Goal: Transaction & Acquisition: Book appointment/travel/reservation

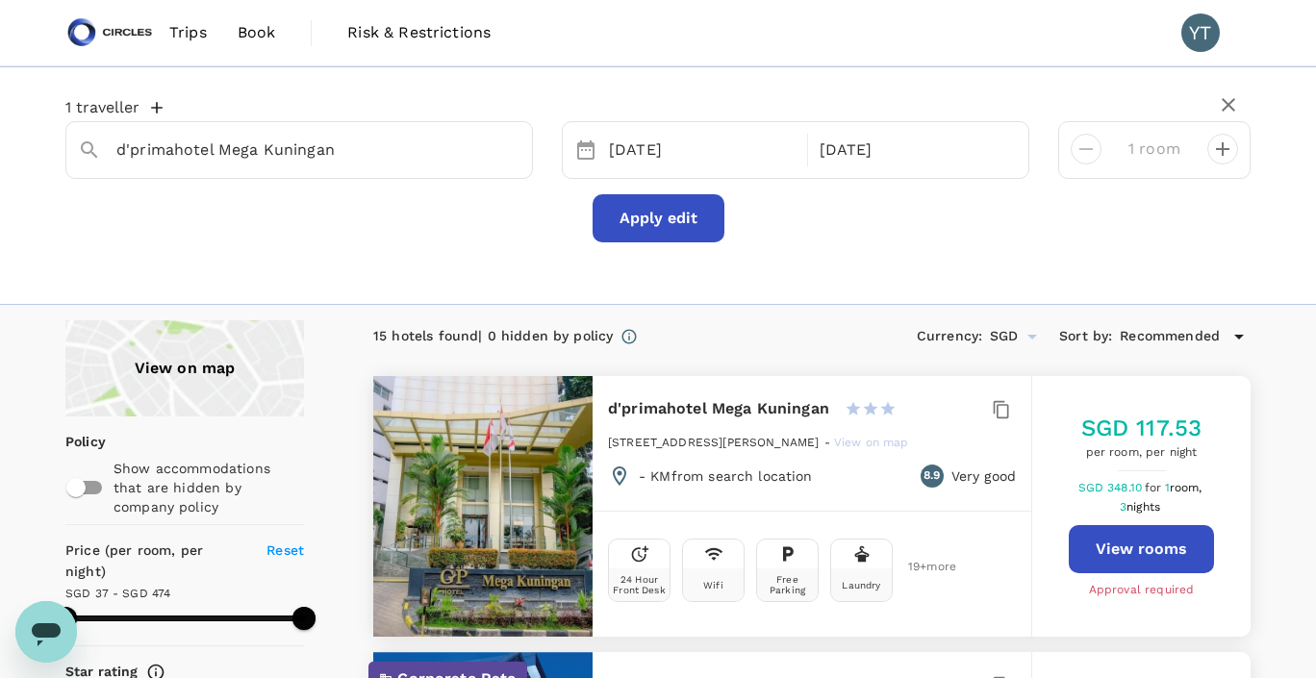
type input "473.49"
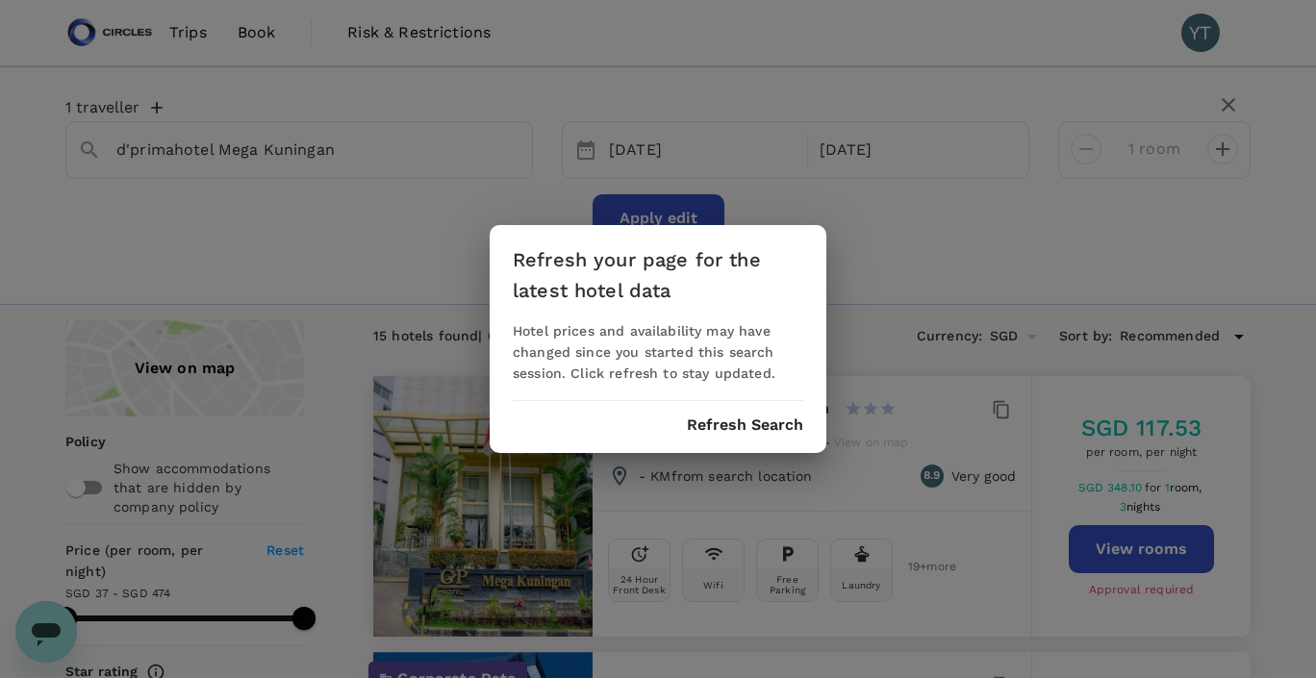
click at [855, 349] on div "Refresh your page for the latest hotel data Hotel prices and availability may h…" at bounding box center [658, 339] width 1316 height 678
click at [748, 422] on button "Refresh Search" at bounding box center [745, 424] width 116 height 17
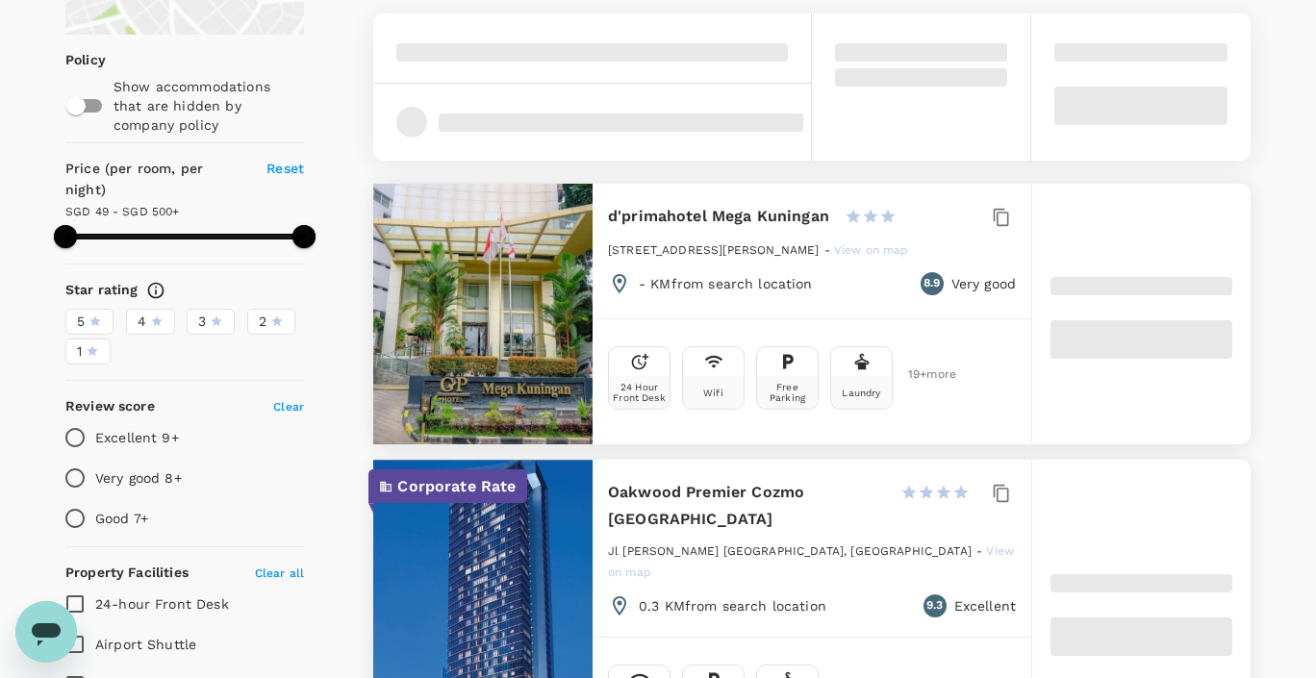
scroll to position [389, 0]
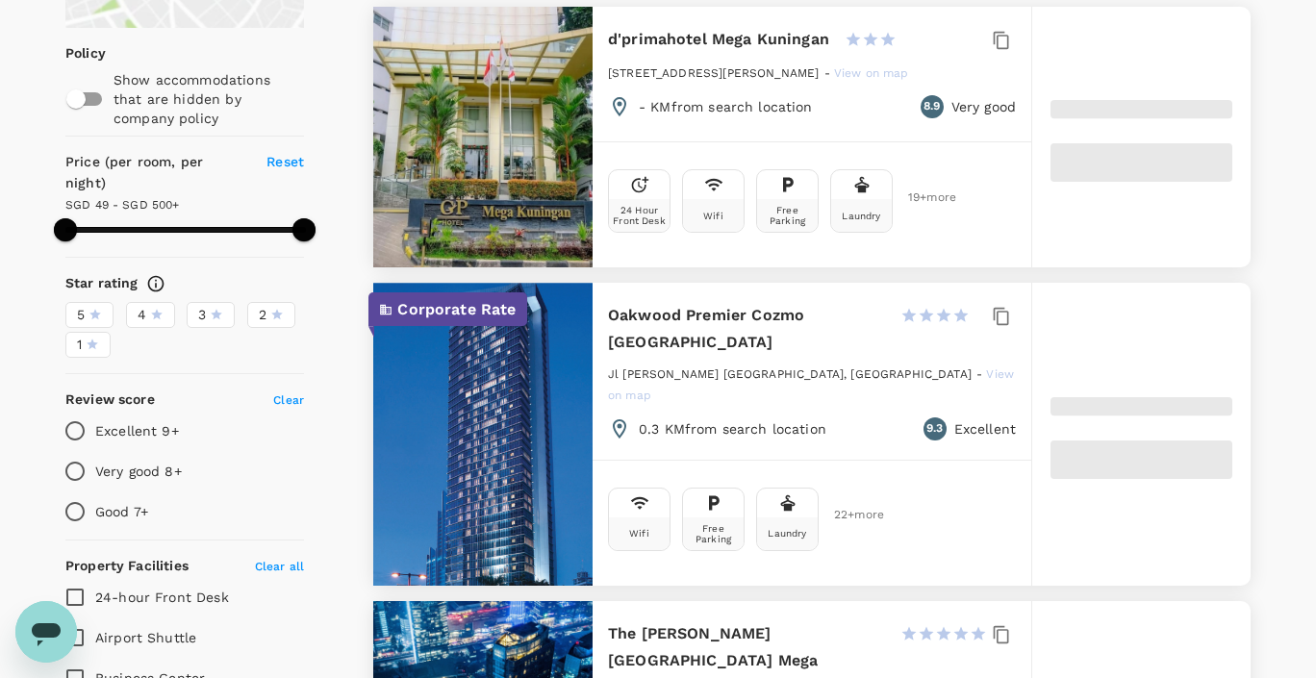
type input "499.66"
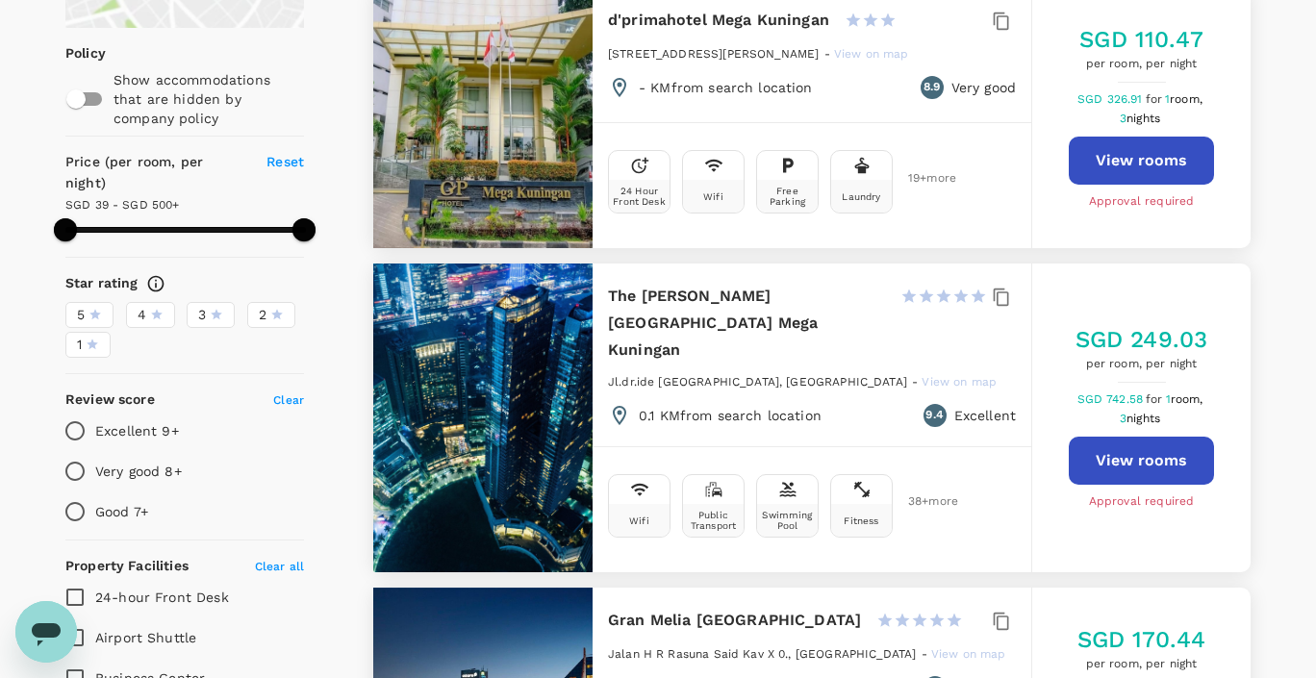
type input "38.66"
type input "499.66"
click at [1159, 155] on button "View rooms" at bounding box center [1141, 161] width 145 height 48
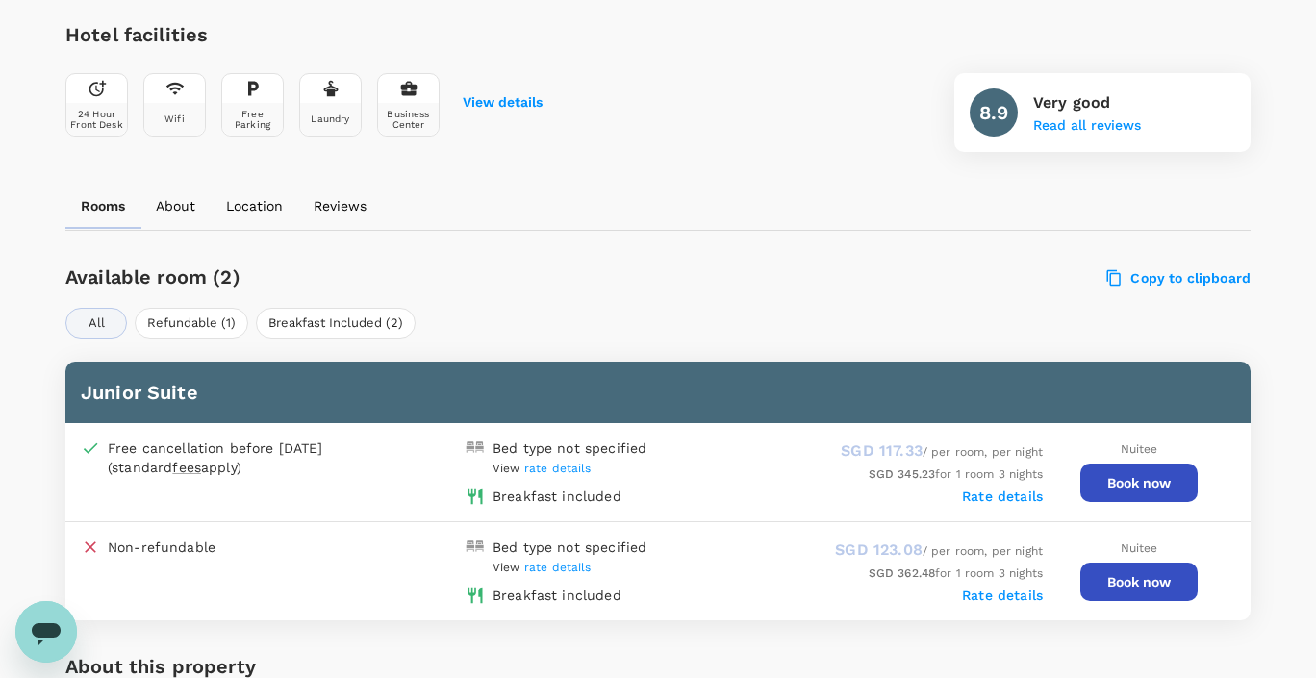
scroll to position [694, 0]
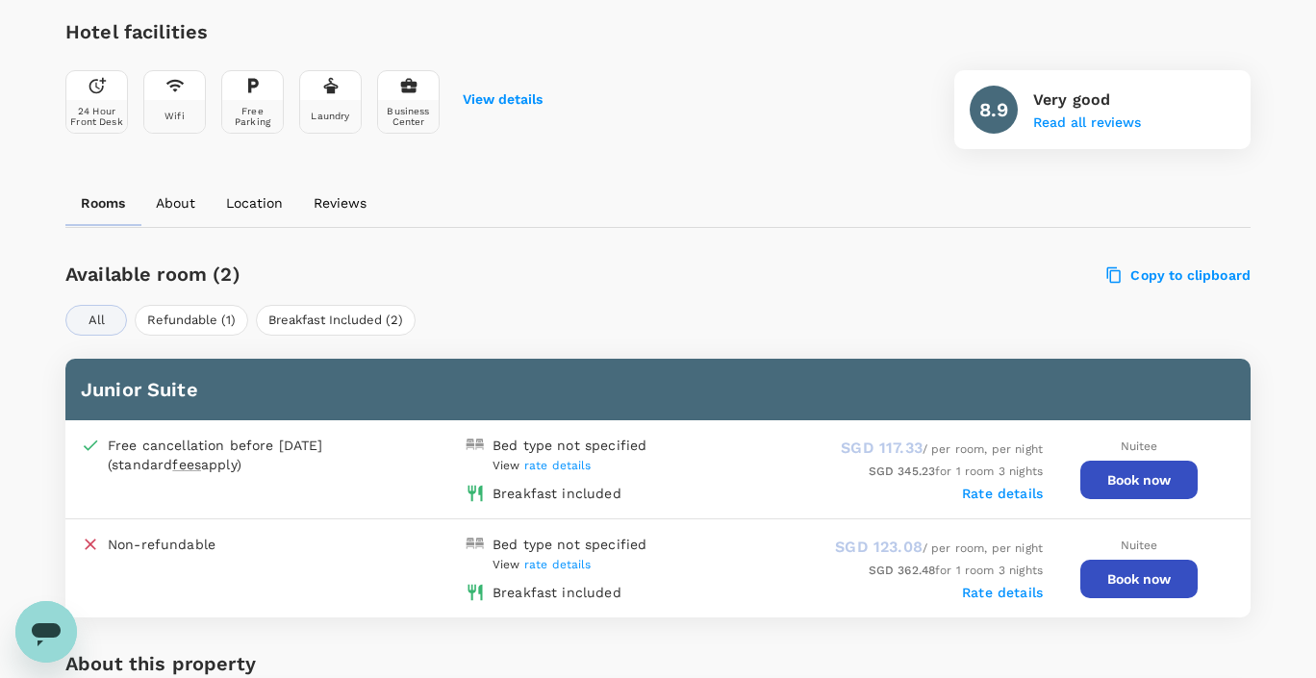
click at [1138, 473] on button "Book now" at bounding box center [1138, 480] width 117 height 38
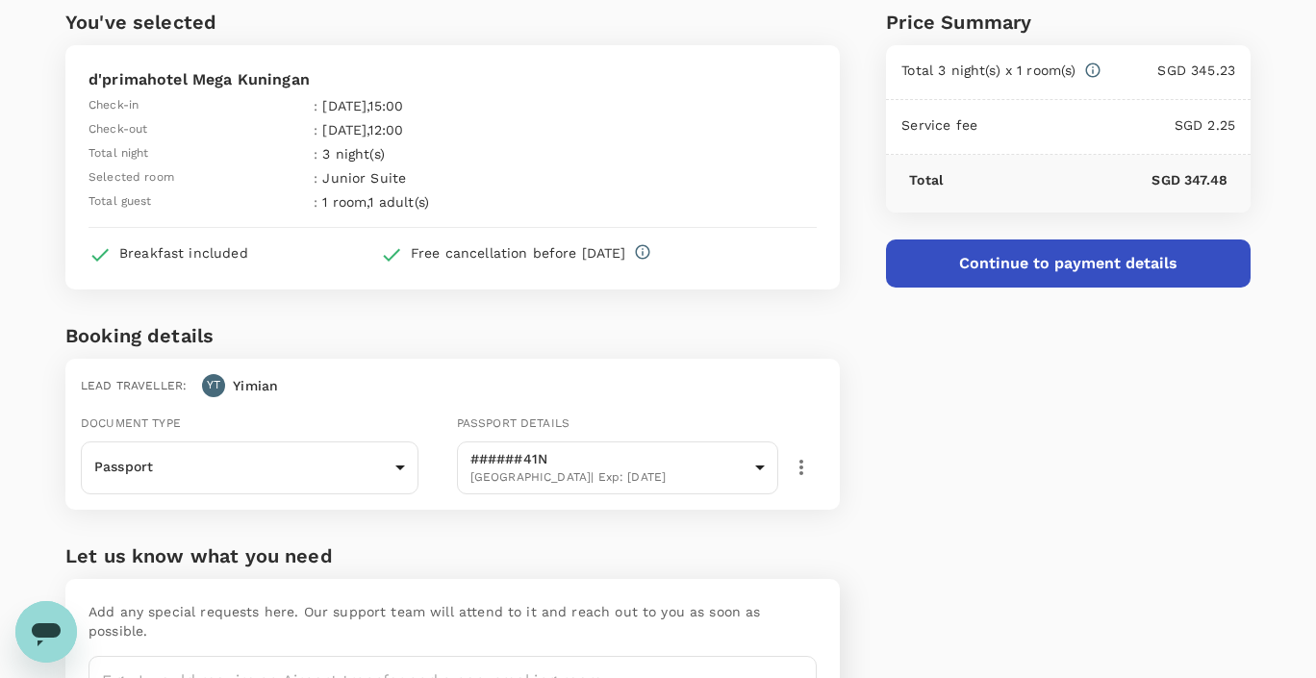
scroll to position [214, 0]
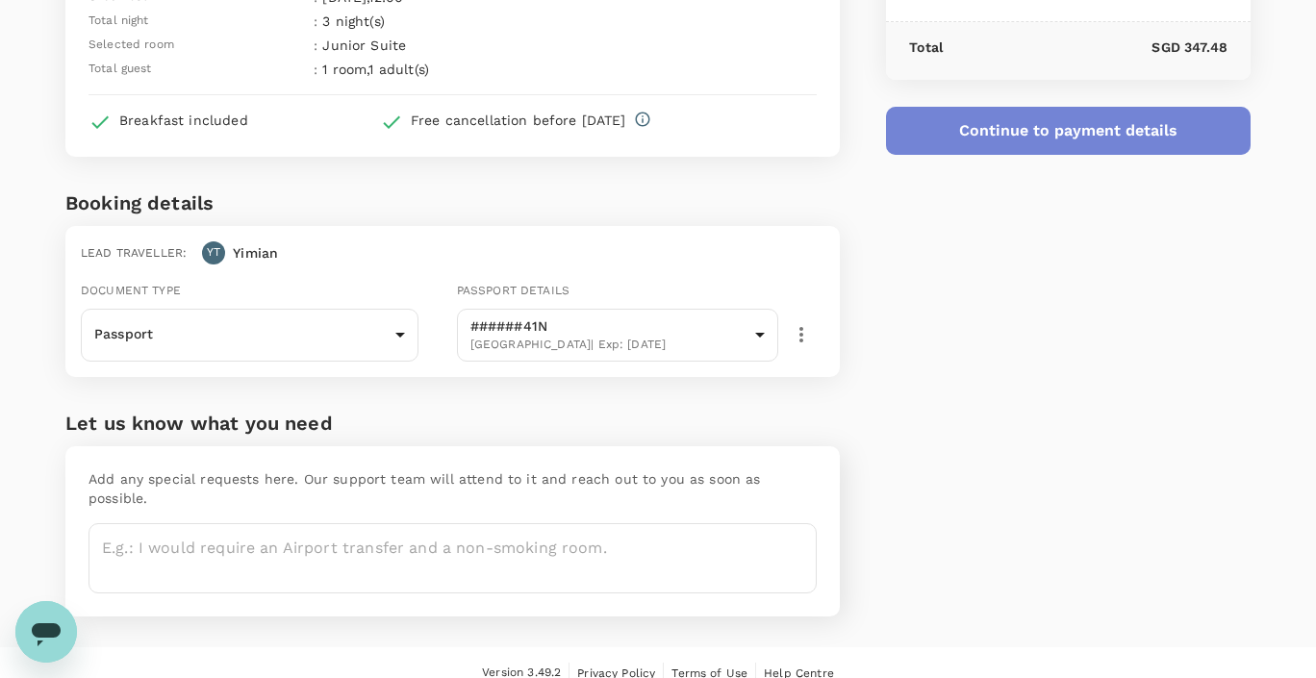
click at [1072, 130] on button "Continue to payment details" at bounding box center [1068, 131] width 365 height 48
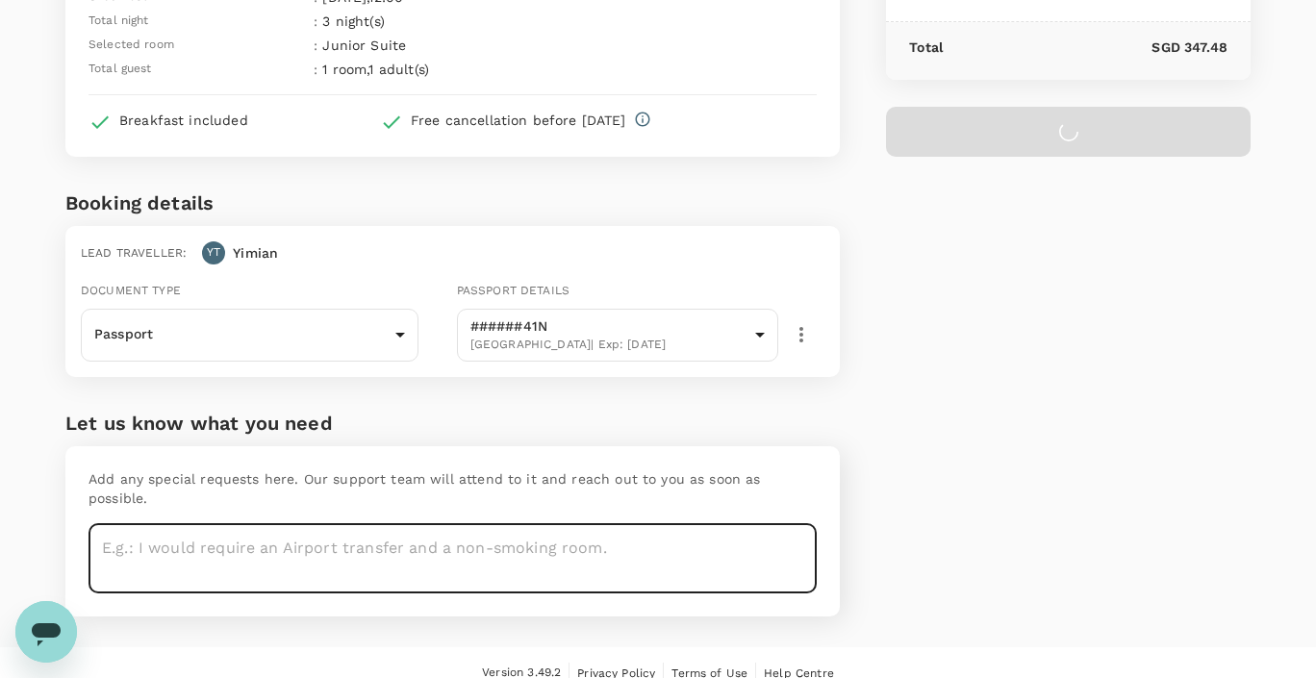
click at [571, 545] on textarea at bounding box center [452, 558] width 728 height 70
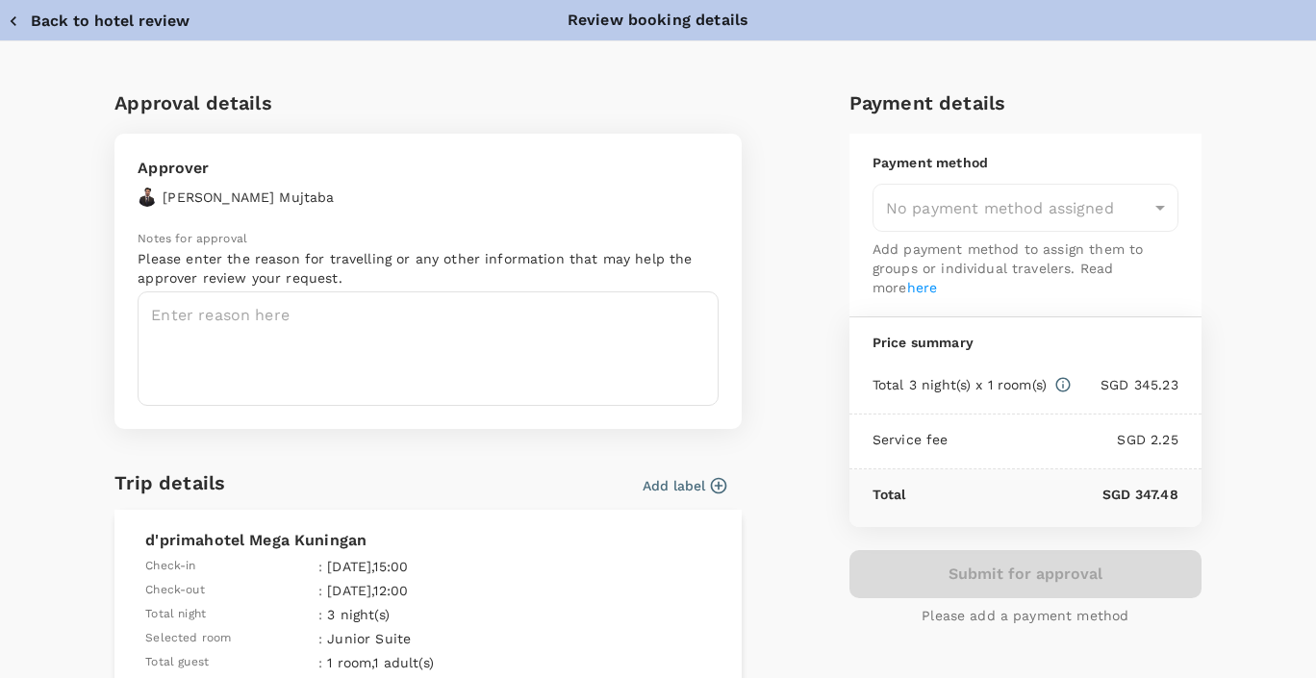
type input "9cb7bd09-647a-4334-94d9-122ca4480a85"
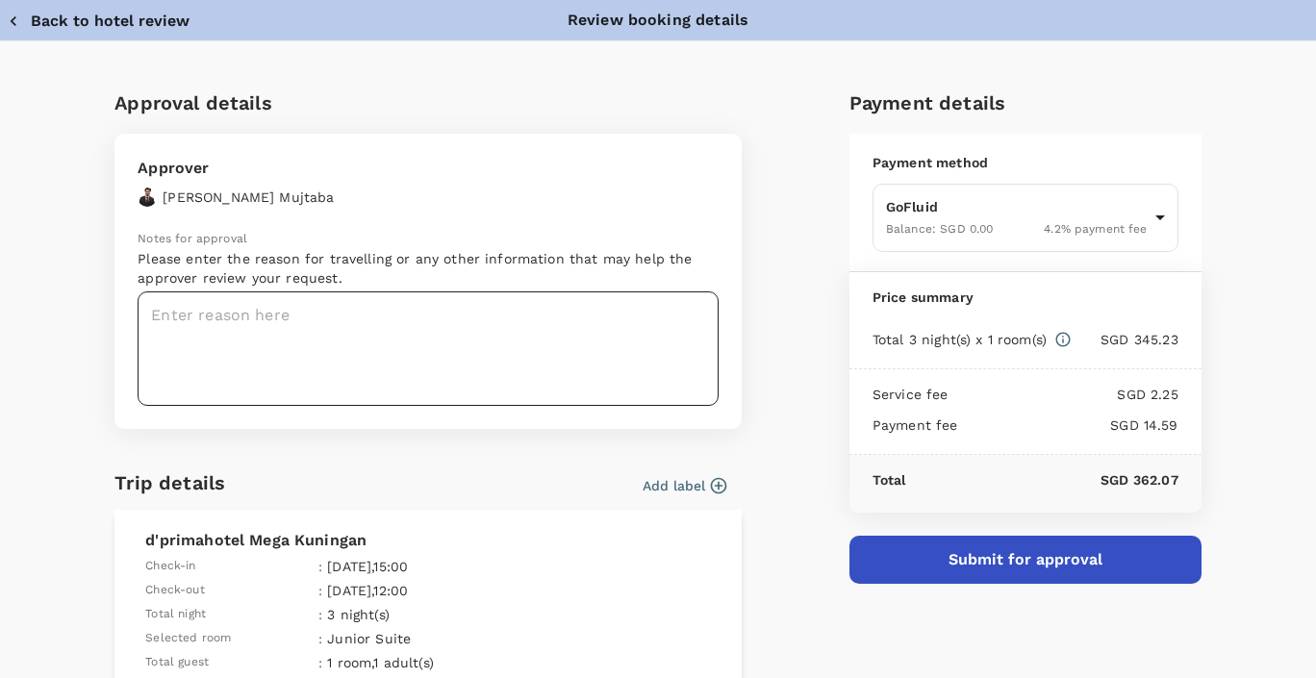
click at [489, 347] on textarea at bounding box center [428, 348] width 581 height 114
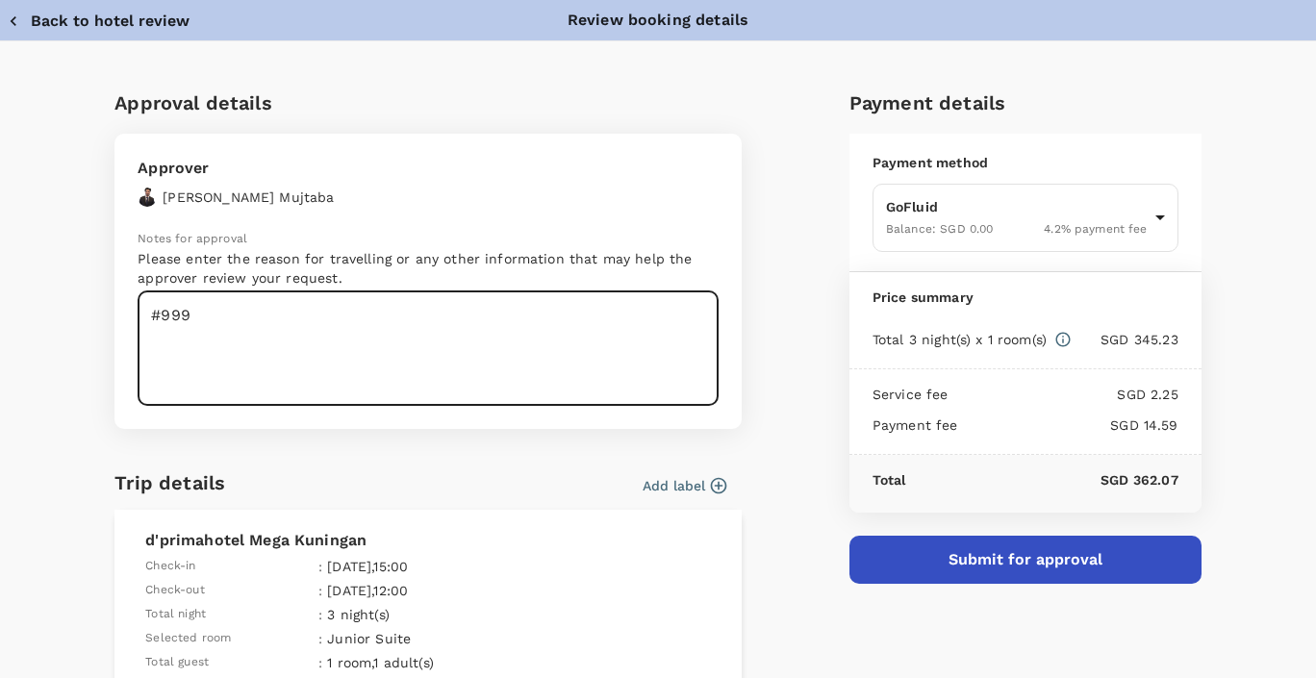
type textarea "#999"
click at [678, 480] on button "Add label" at bounding box center [684, 485] width 84 height 19
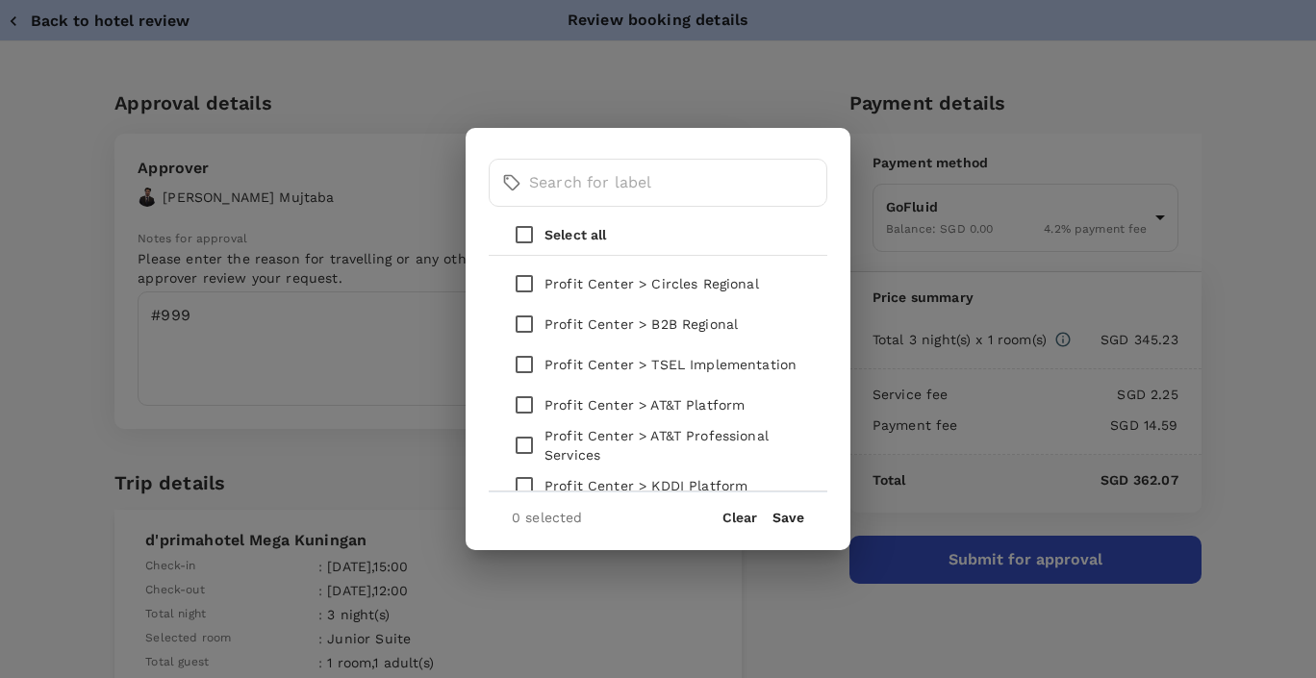
click at [616, 366] on p "Profit Center > TSEL Implementation" at bounding box center [670, 364] width 252 height 19
click at [529, 367] on input "checkbox" at bounding box center [524, 364] width 40 height 40
checkbox input "true"
click at [792, 517] on button "Save" at bounding box center [788, 517] width 32 height 15
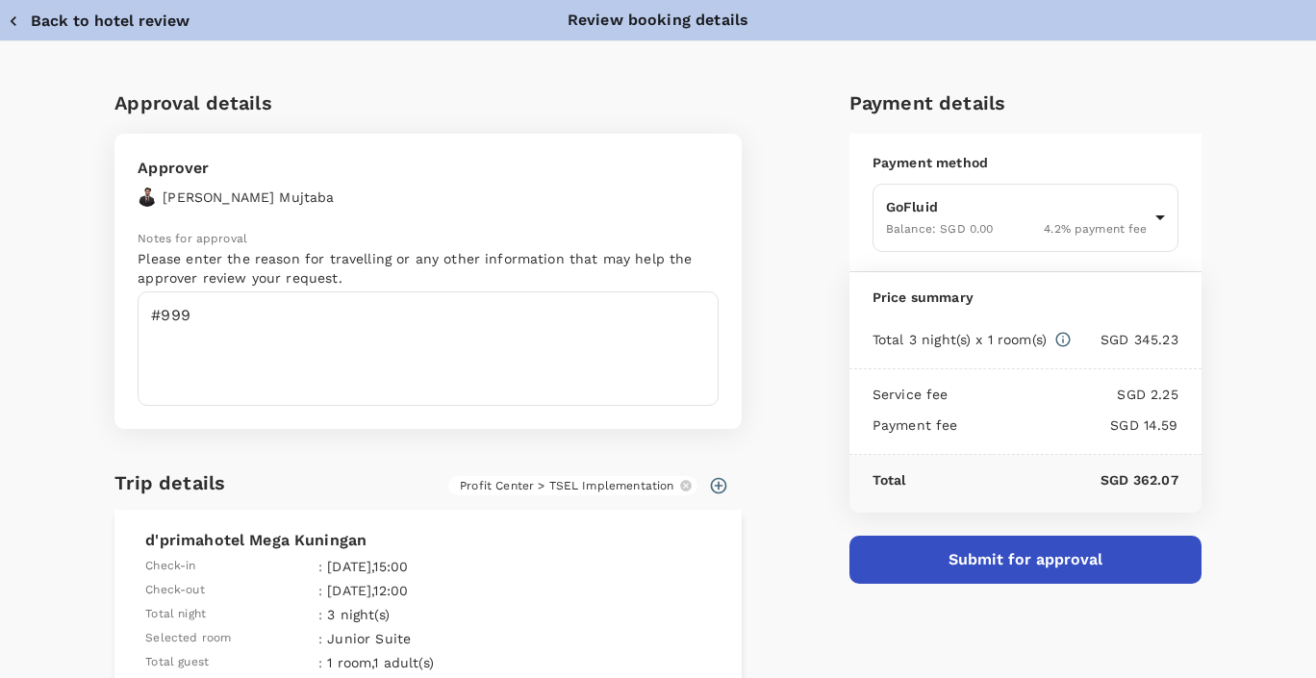
click at [968, 566] on button "Submit for approval" at bounding box center [1025, 560] width 352 height 48
